Goal: Task Accomplishment & Management: Manage account settings

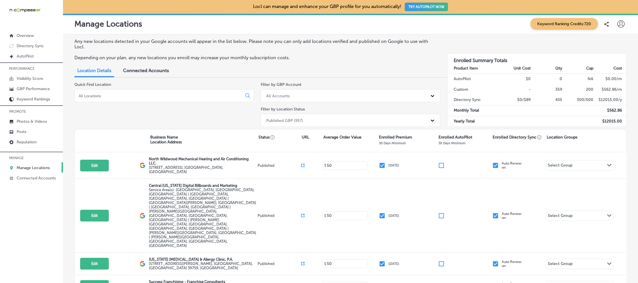
click at [118, 96] on input at bounding box center [159, 95] width 163 height 5
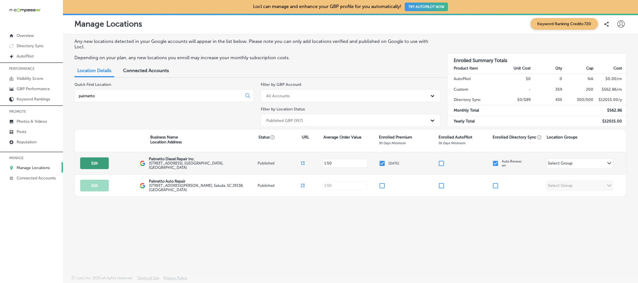
type input "palmetto"
click at [106, 159] on button "Edit" at bounding box center [94, 164] width 29 height 12
select select "US"
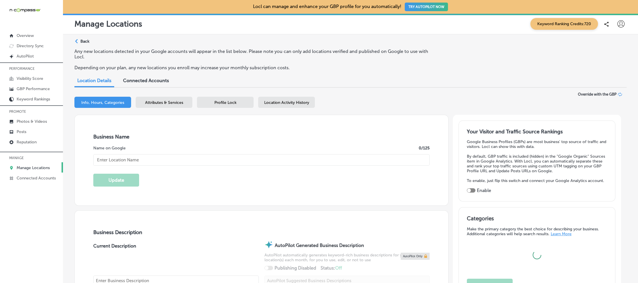
type input "Palmetto Diesel Repair Inc."
type input "[STREET_ADDRESS]"
type input "[GEOGRAPHIC_DATA]"
type input "29860"
type input "US"
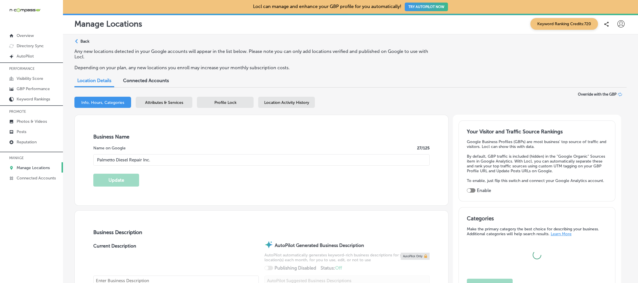
checkbox input "true"
type input "[URL][DOMAIN_NAME]"
type textarea "Palmetto Diesel Repair Inc. is a family-owned, full-service diesel repair shop …"
type input "[PHONE_NUMBER]"
